Goal: Browse casually: Explore the website without a specific task or goal

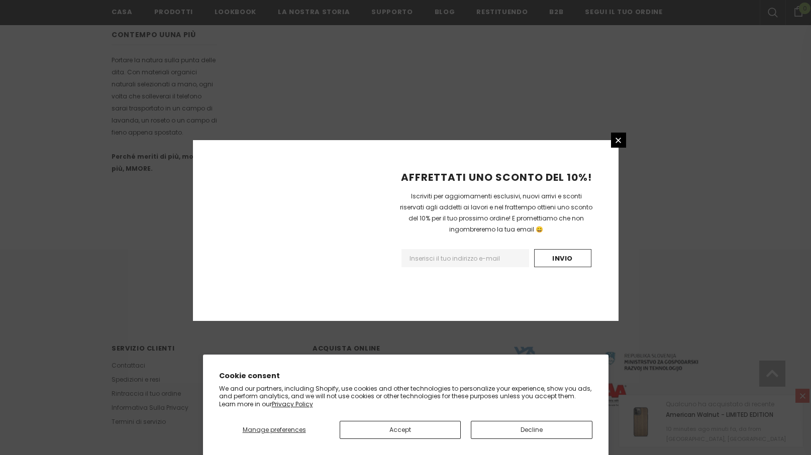
scroll to position [575, 0]
